Goal: Check status

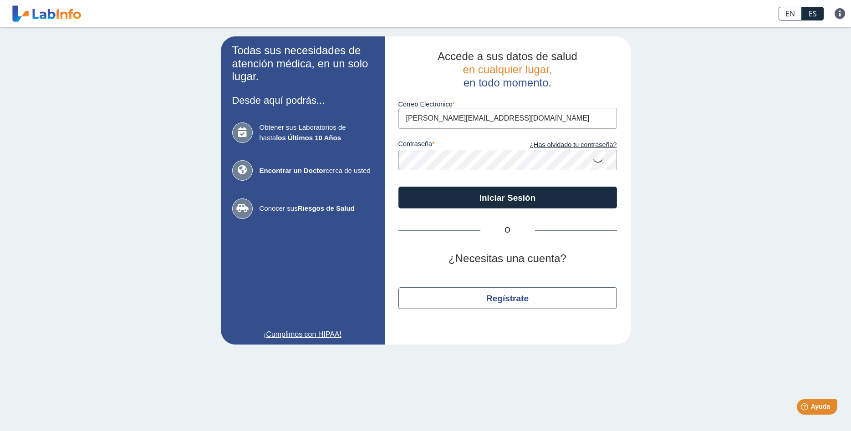
type input "[PERSON_NAME][EMAIL_ADDRESS][DOMAIN_NAME]"
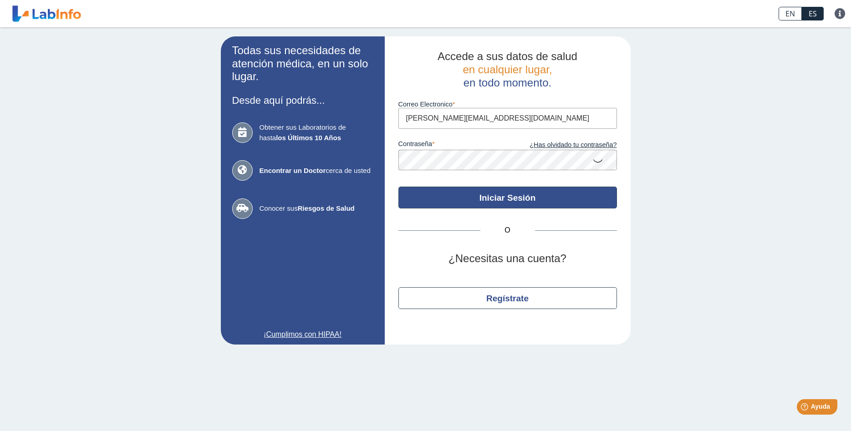
click at [544, 190] on button "Iniciar Sesión" at bounding box center [508, 198] width 219 height 22
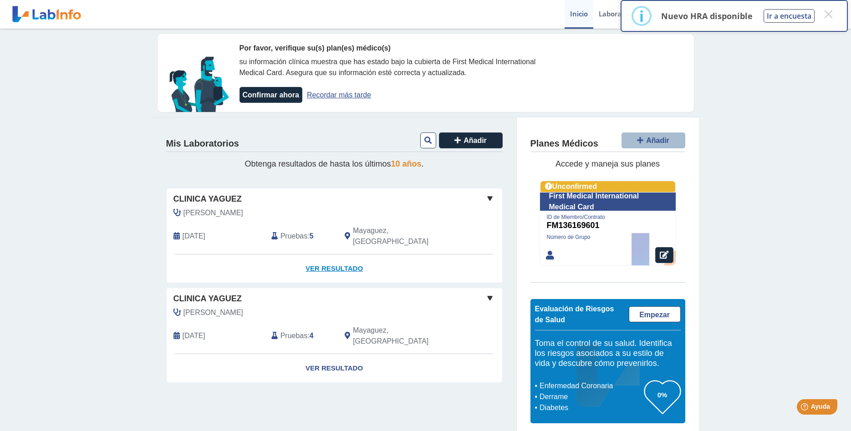
click at [348, 255] on link "Ver Resultado" at bounding box center [335, 269] width 336 height 29
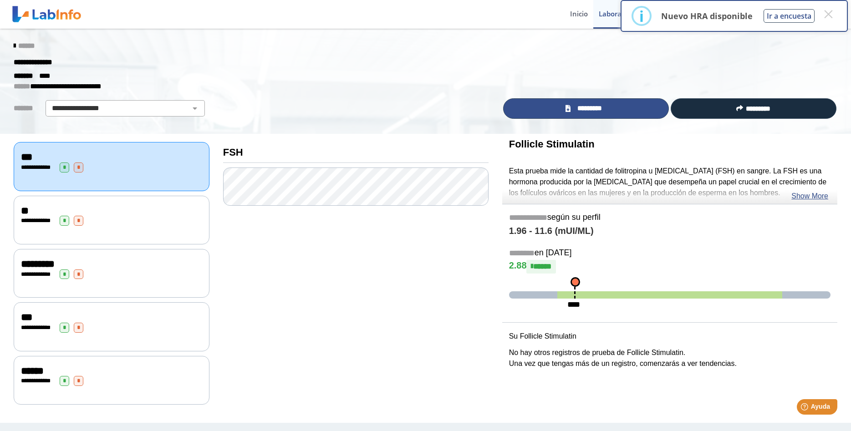
click at [587, 108] on span "*********" at bounding box center [589, 108] width 33 height 10
